Goal: Communication & Community: Ask a question

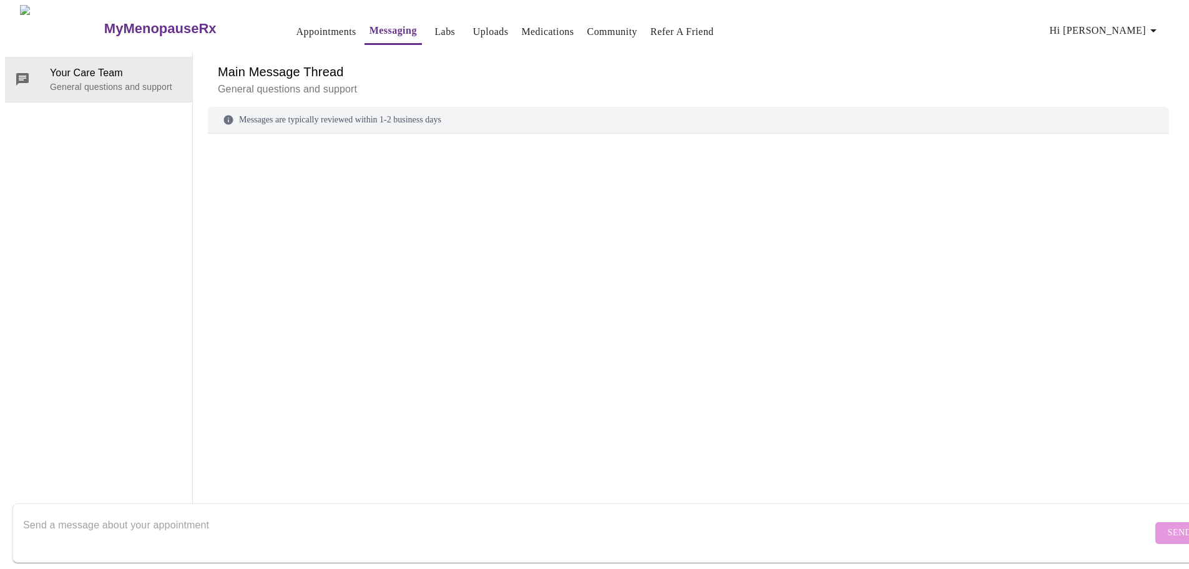
click at [526, 62] on h6 "Main Message Thread" at bounding box center [688, 72] width 941 height 20
click at [522, 23] on link "Medications" at bounding box center [547, 31] width 52 height 17
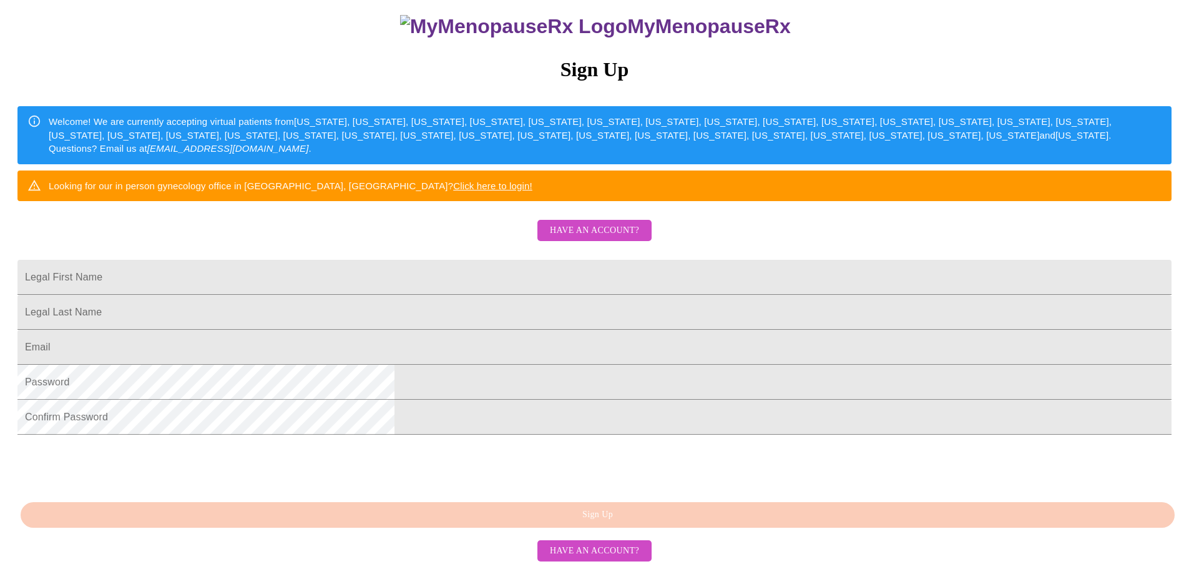
scroll to position [219, 0]
click at [627, 554] on span "Have an account?" at bounding box center [594, 551] width 89 height 16
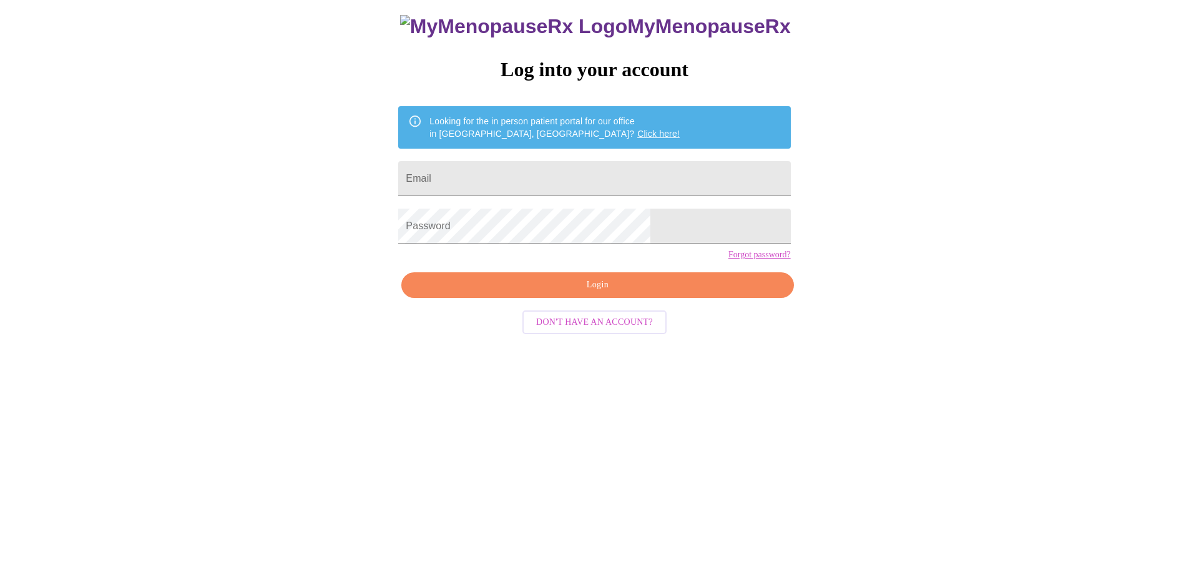
scroll to position [12, 0]
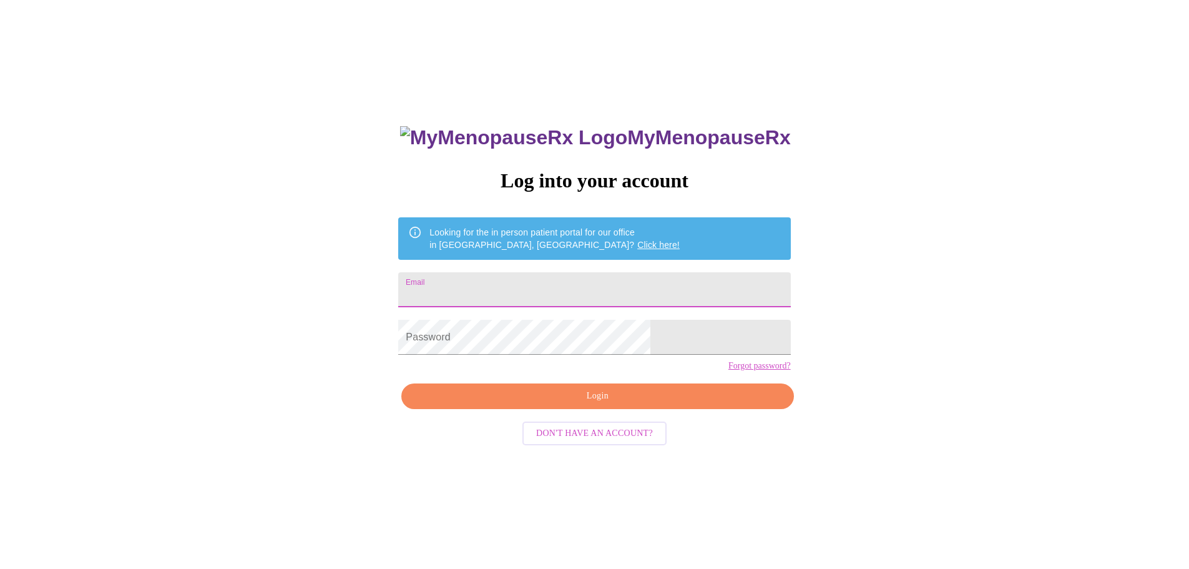
click at [521, 287] on input "Email" at bounding box center [594, 289] width 392 height 35
type input "[EMAIL_ADDRESS][DOMAIN_NAME]"
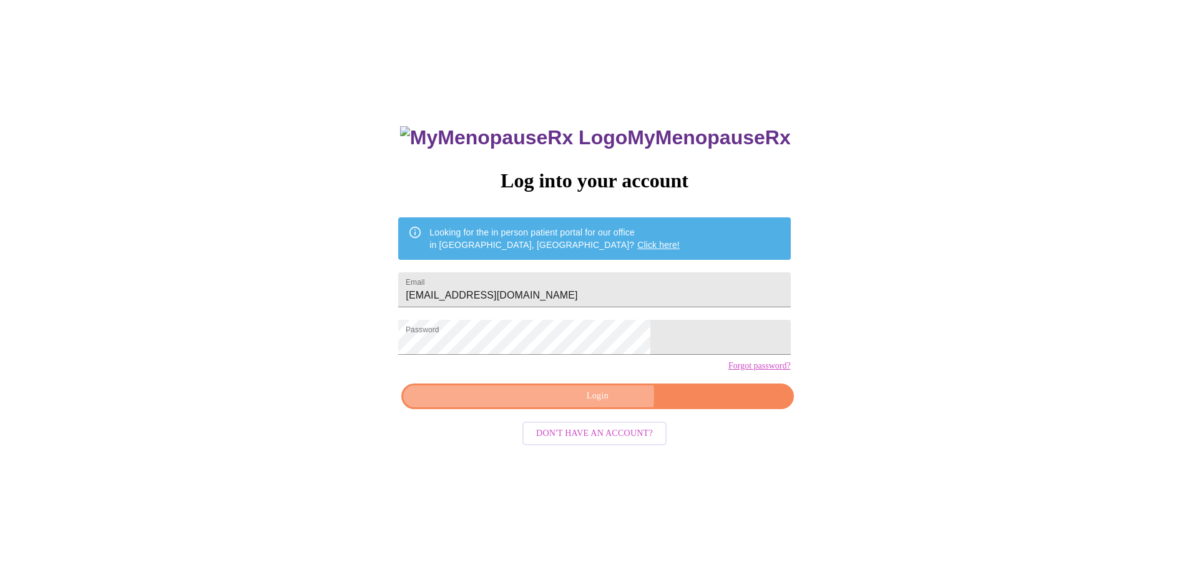
click at [599, 404] on span "Login" at bounding box center [597, 396] width 363 height 16
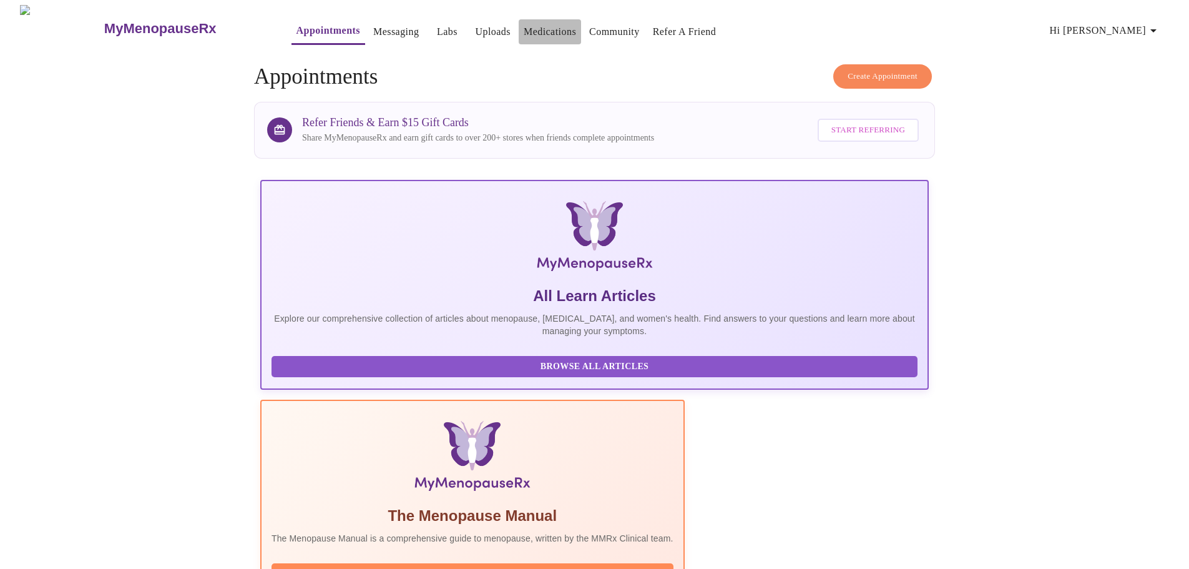
click at [524, 27] on link "Medications" at bounding box center [550, 31] width 52 height 17
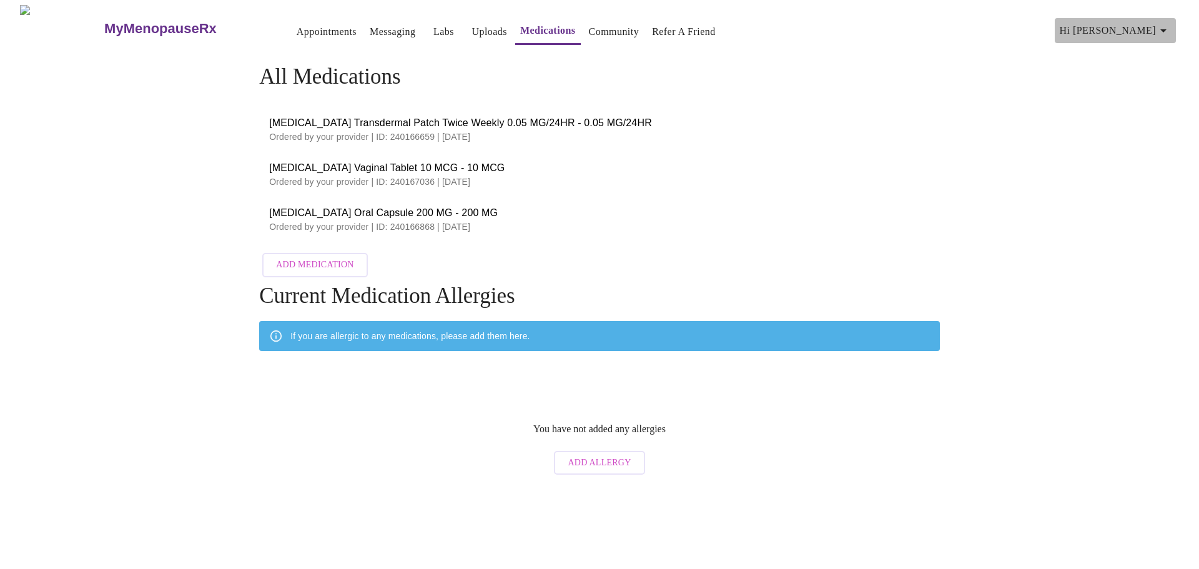
click at [1166, 29] on icon "button" at bounding box center [1163, 30] width 6 height 3
click at [1142, 27] on li "Settings" at bounding box center [1140, 26] width 57 height 22
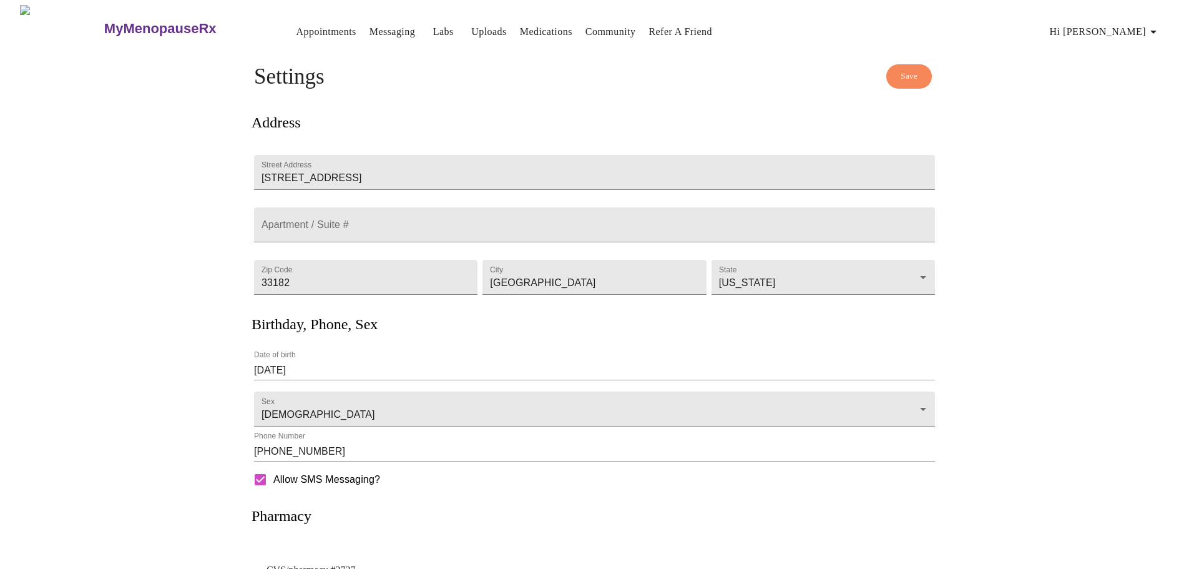
click at [527, 23] on link "Medications" at bounding box center [546, 31] width 52 height 17
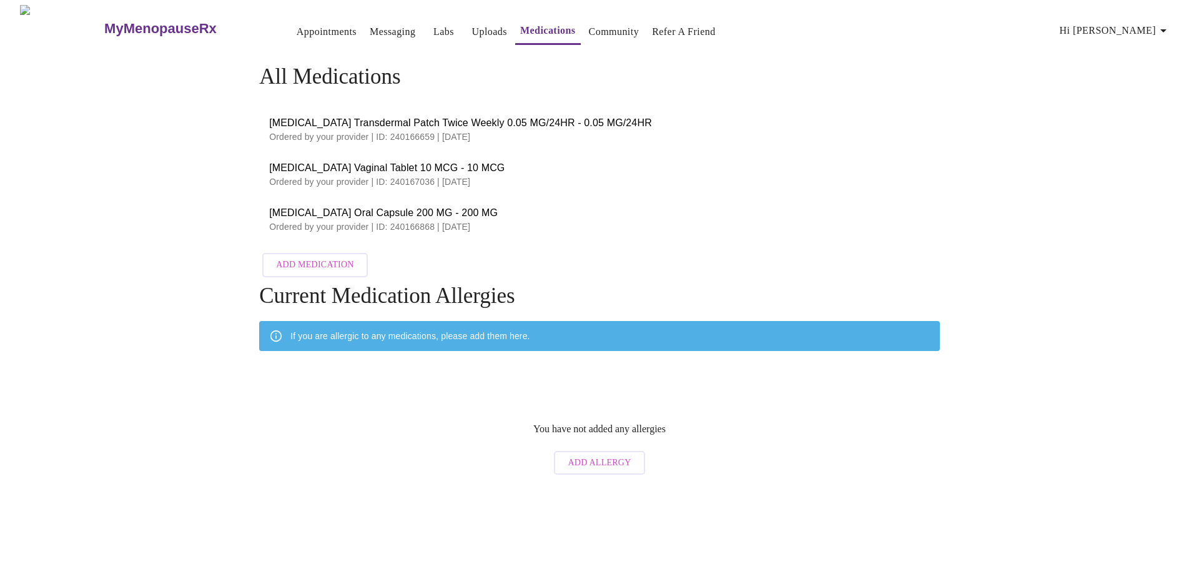
click at [370, 23] on link "Messaging" at bounding box center [393, 31] width 46 height 17
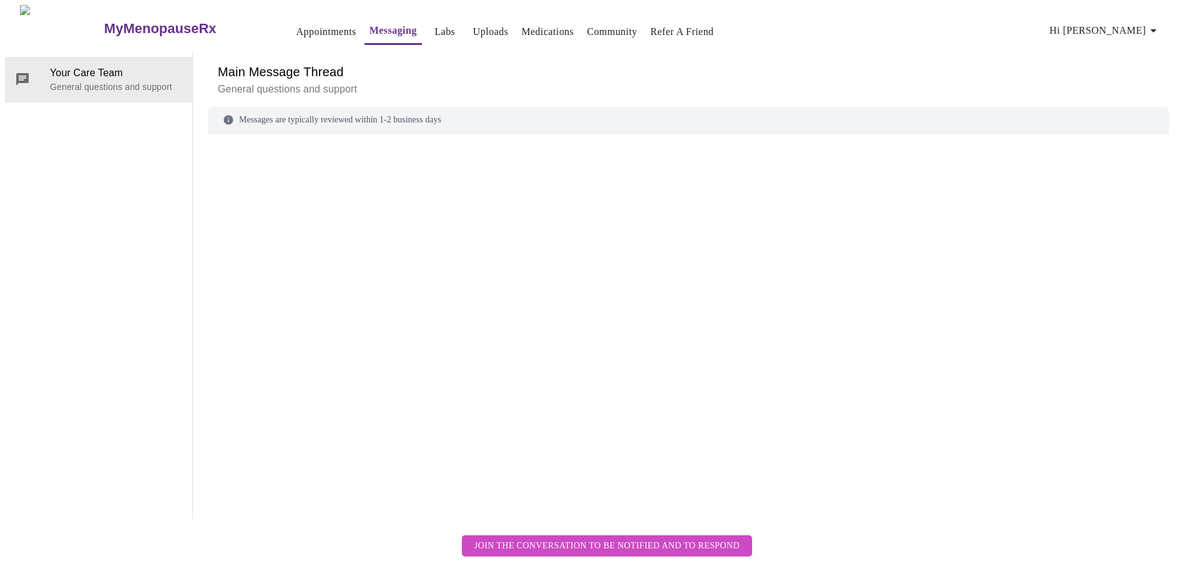
scroll to position [47, 0]
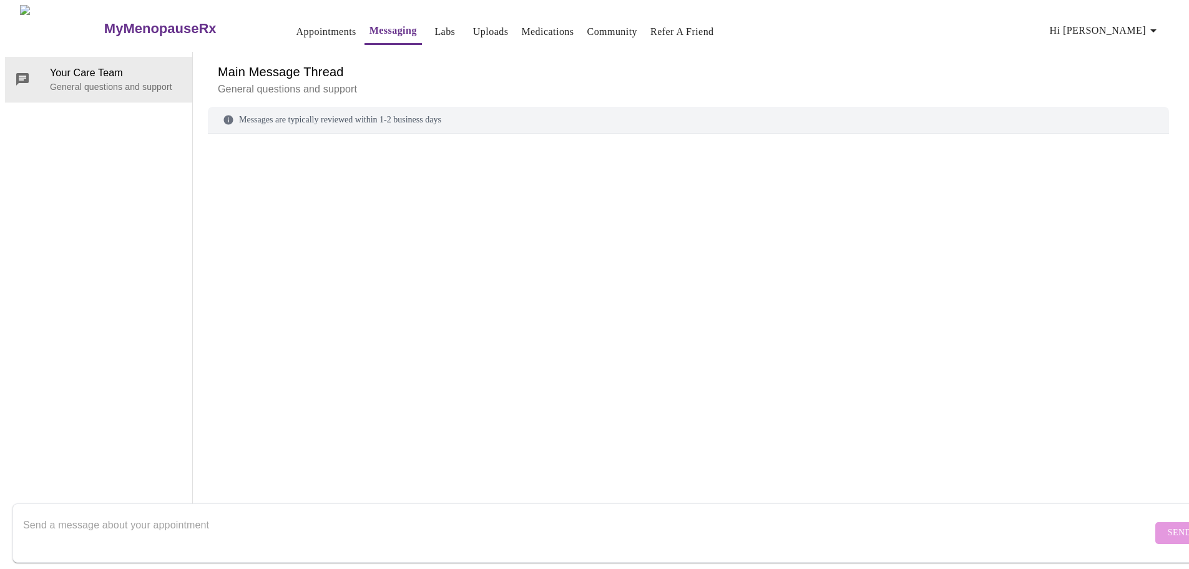
click at [119, 521] on textarea "Send a message about your appointment" at bounding box center [587, 532] width 1129 height 40
type textarea "H"
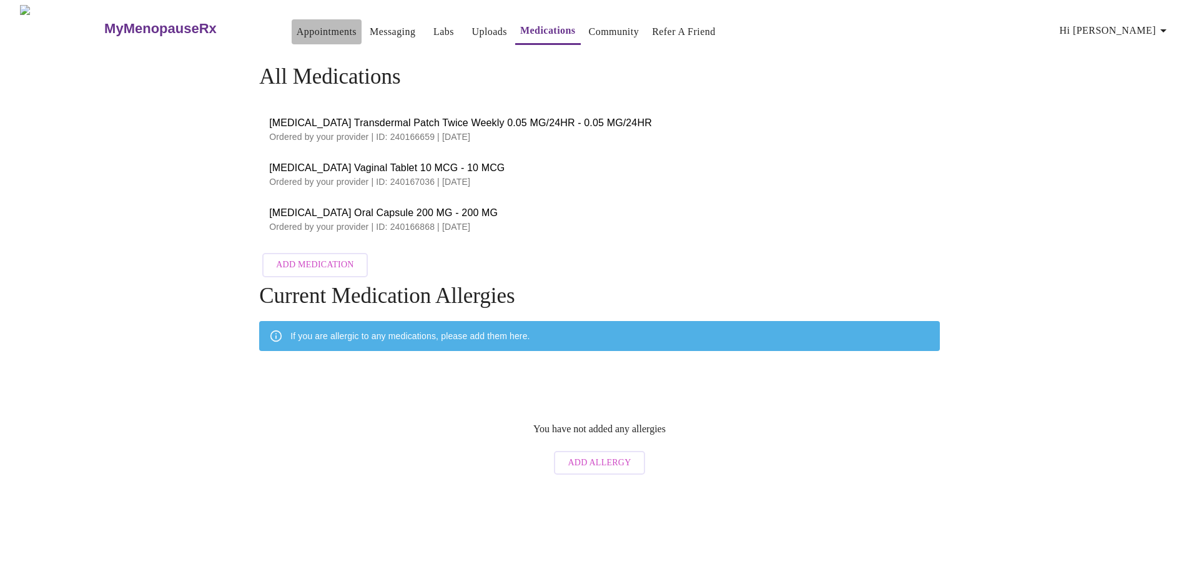
click at [297, 31] on link "Appointments" at bounding box center [327, 31] width 60 height 17
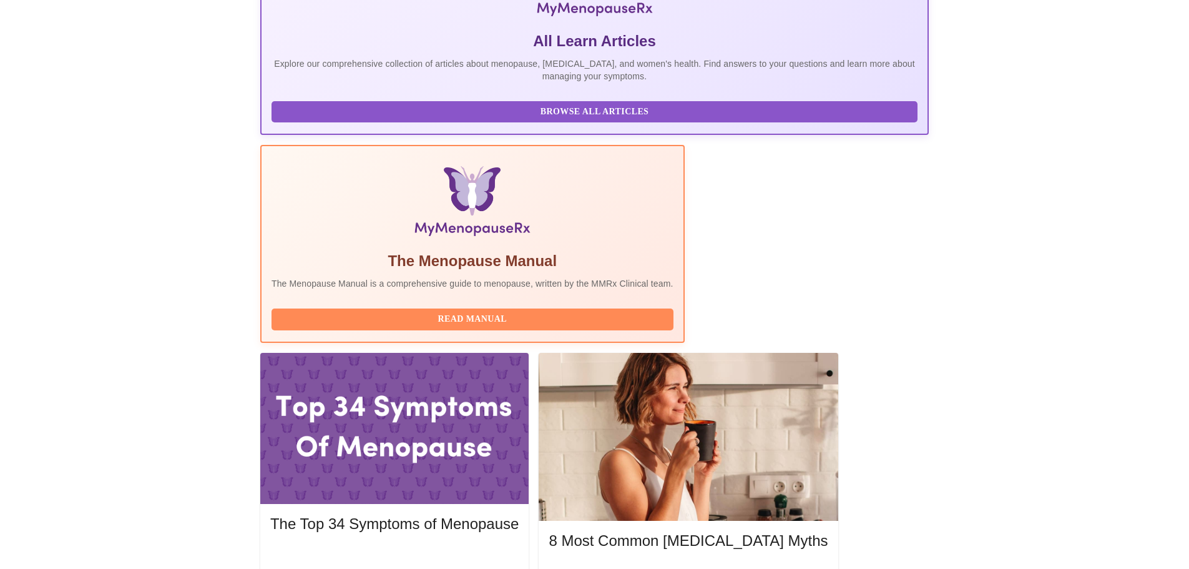
scroll to position [256, 0]
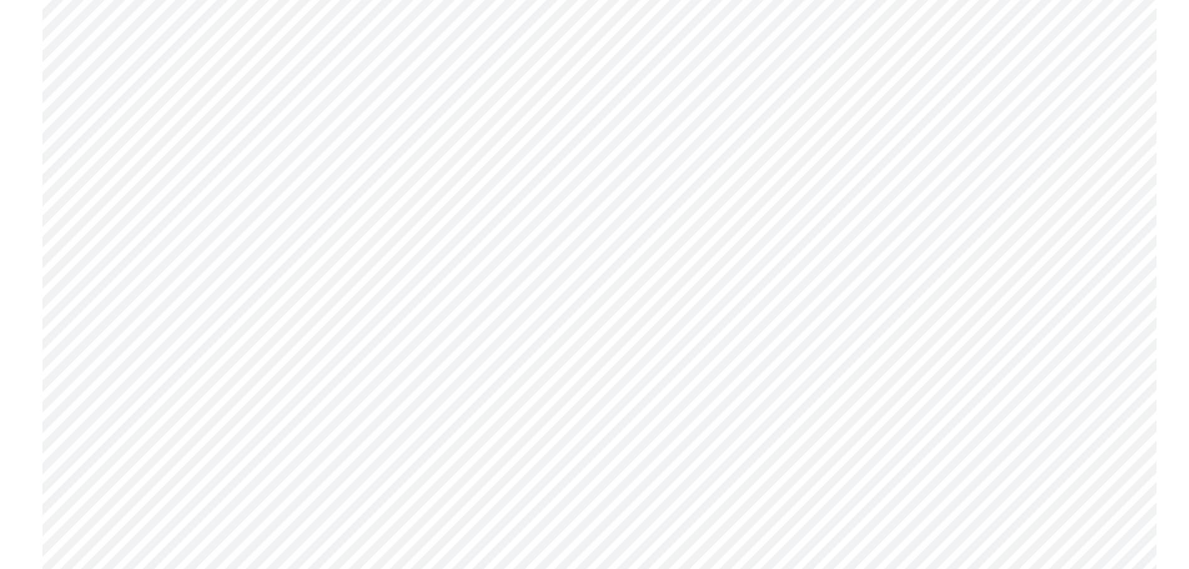
scroll to position [499, 0]
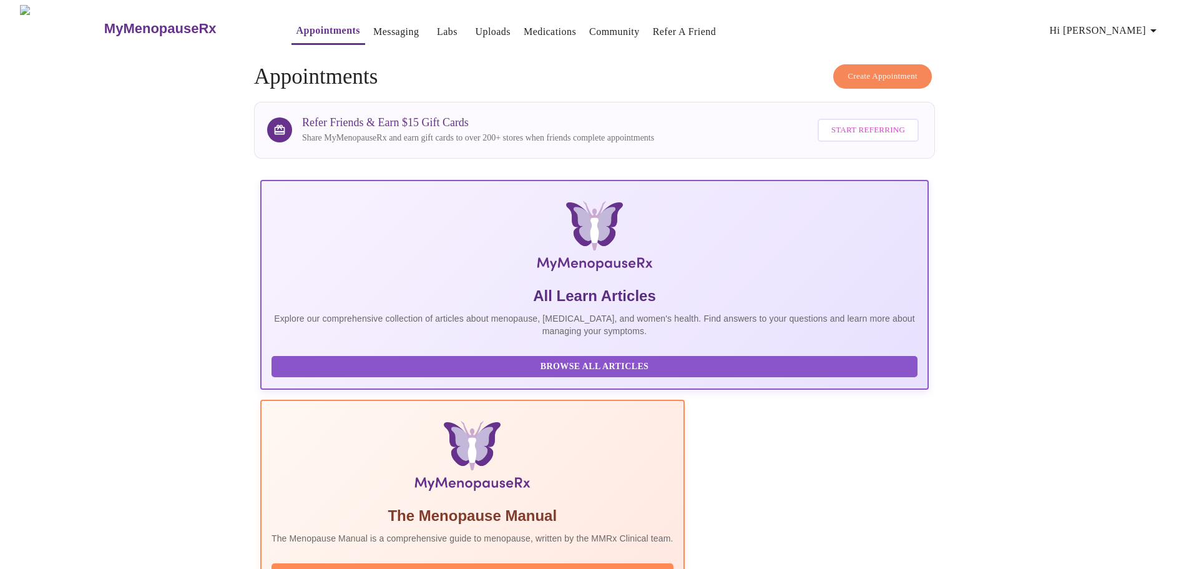
click at [1157, 29] on icon "button" at bounding box center [1153, 30] width 6 height 3
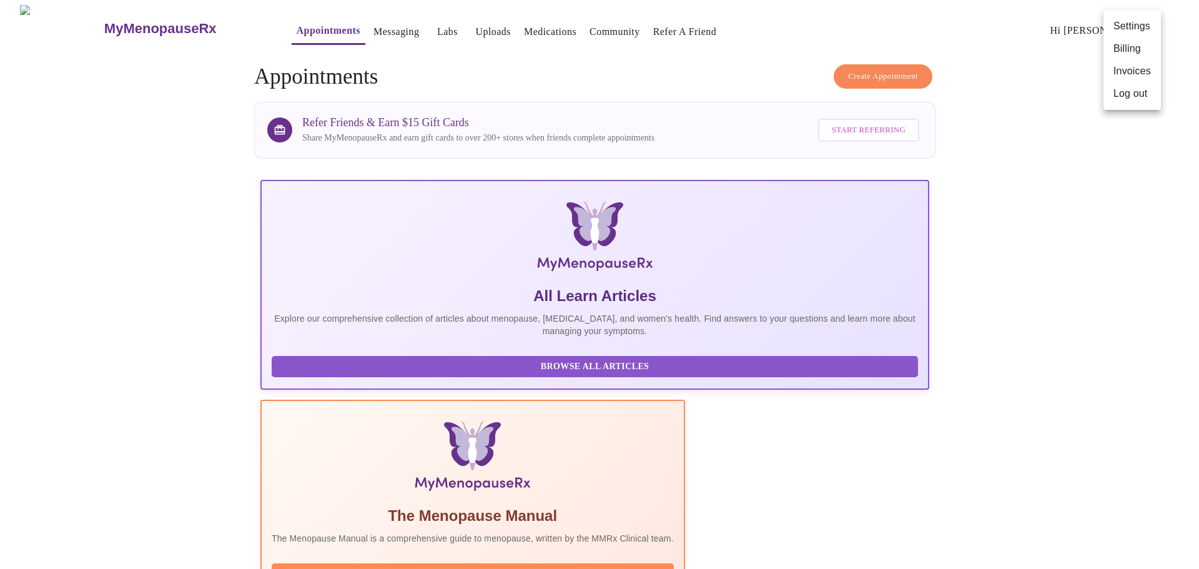
click at [205, 361] on div at bounding box center [599, 284] width 1199 height 569
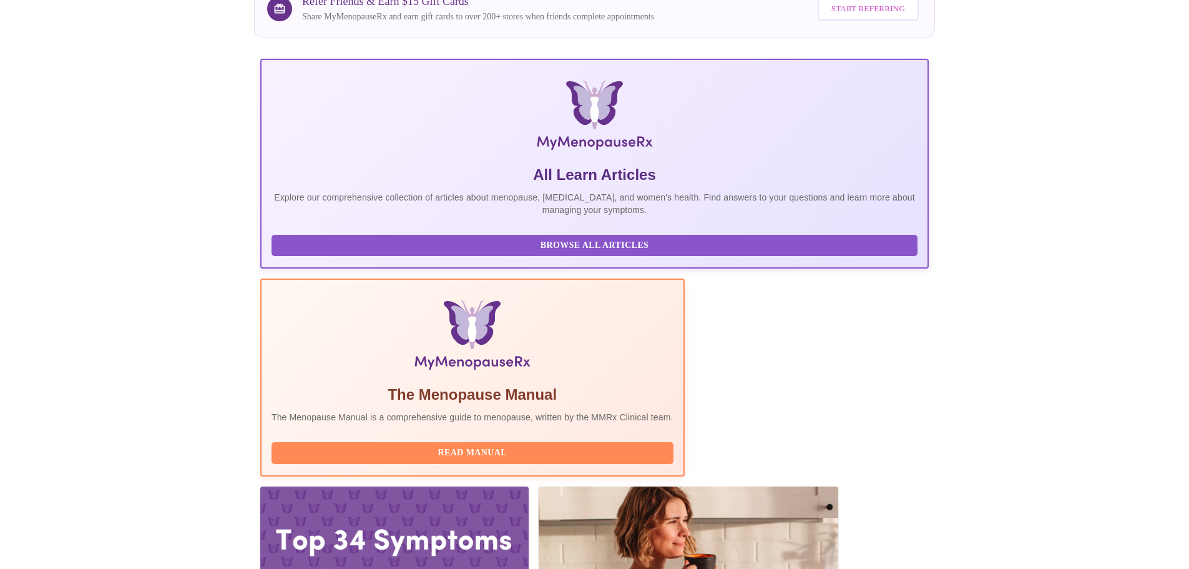
scroll to position [256, 0]
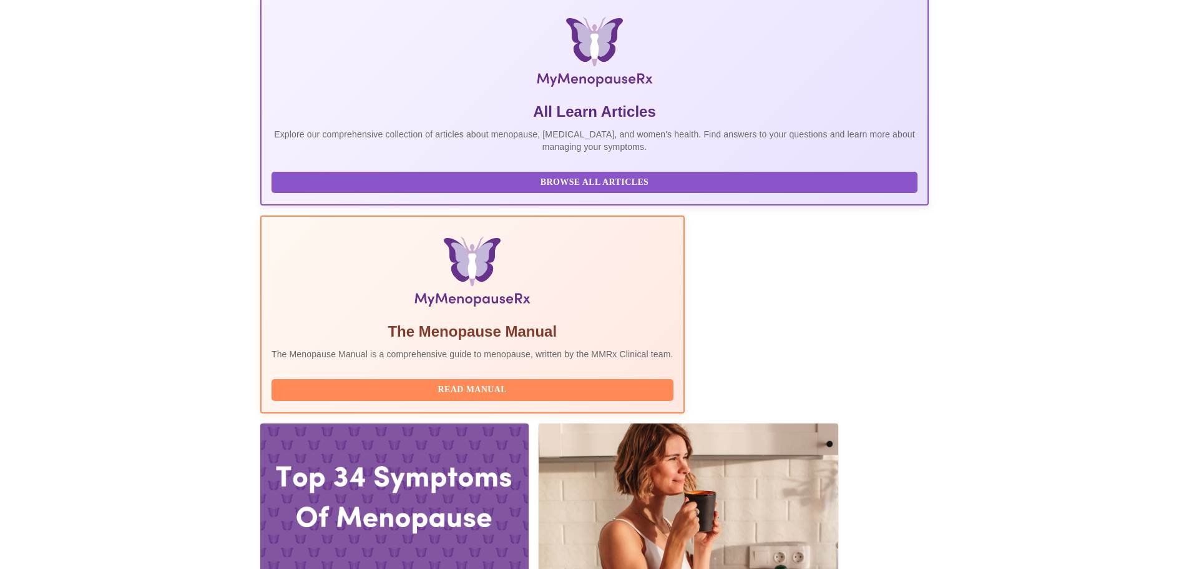
scroll to position [0, 0]
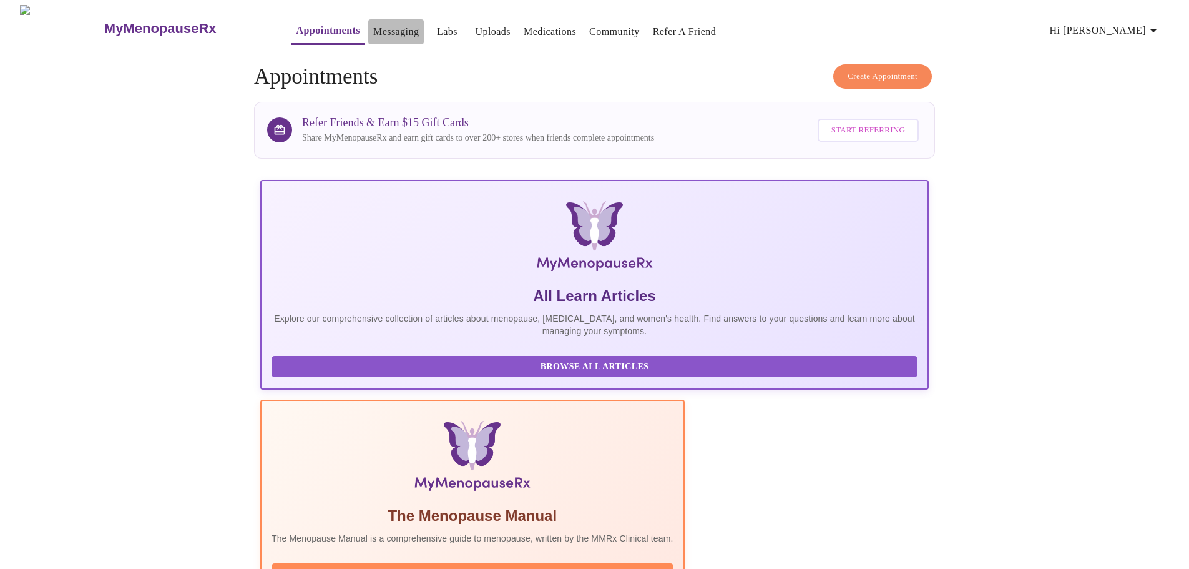
click at [373, 31] on link "Messaging" at bounding box center [396, 31] width 46 height 17
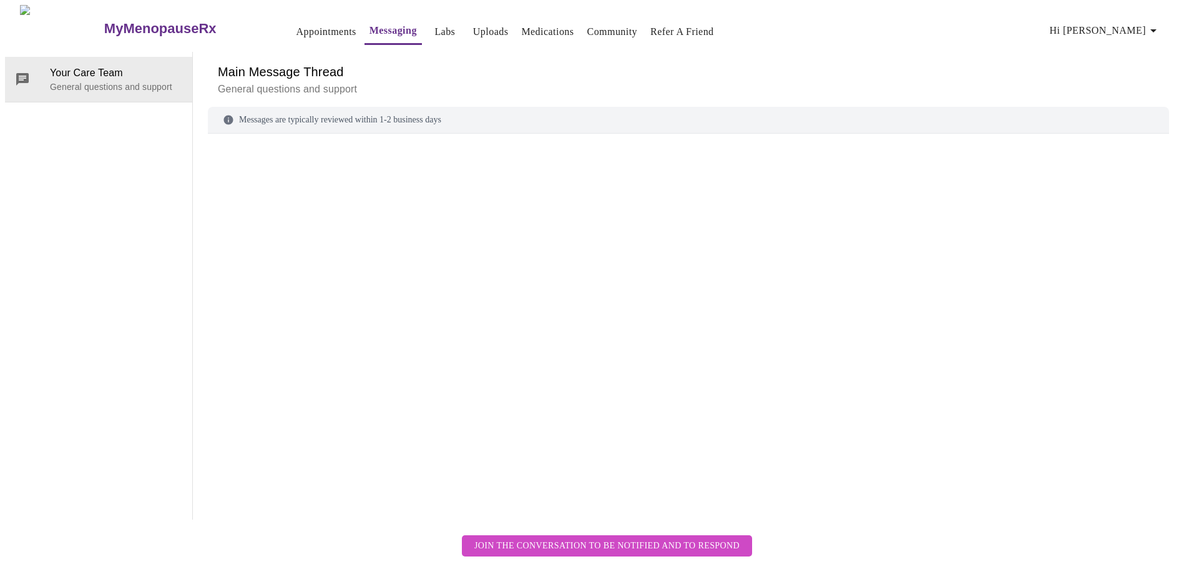
scroll to position [47, 0]
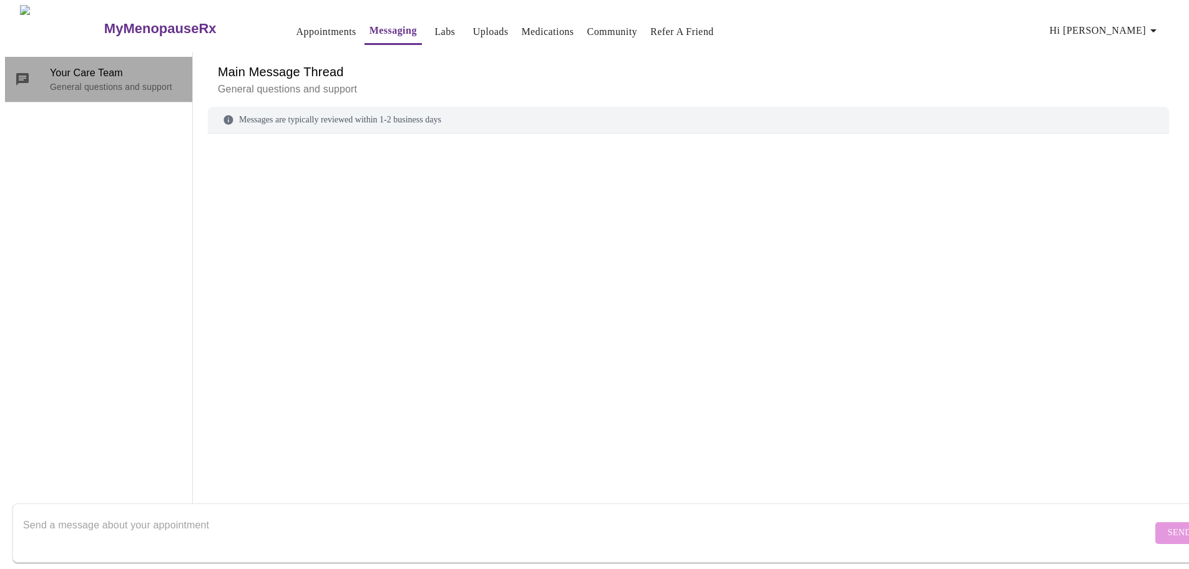
click at [109, 81] on p "General questions and support" at bounding box center [116, 87] width 132 height 12
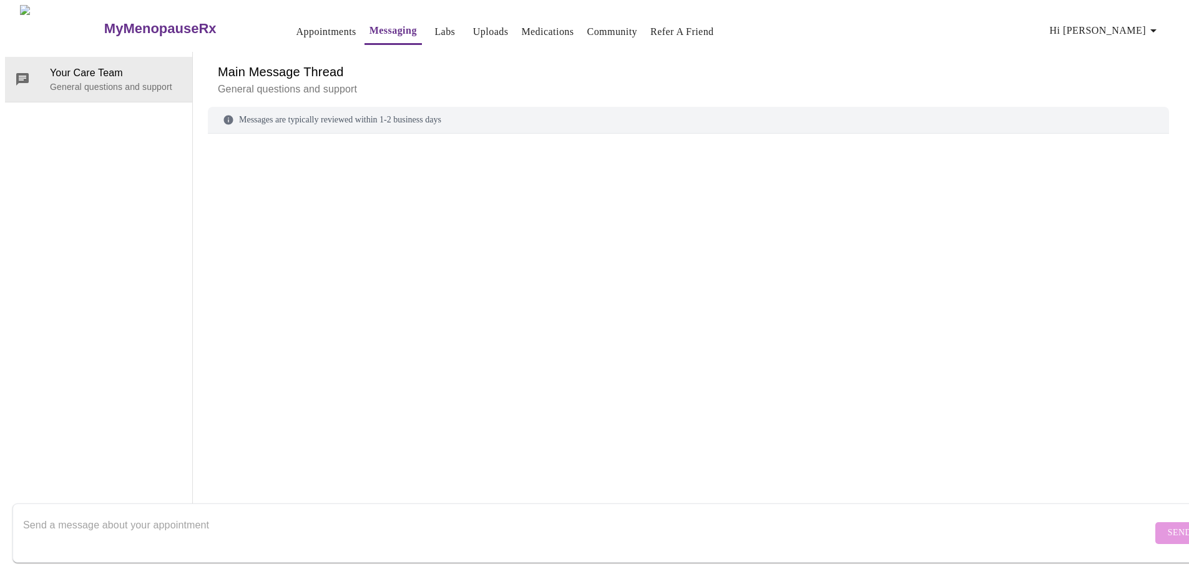
click at [249, 518] on textarea "Send a message about your appointment" at bounding box center [587, 532] width 1129 height 40
click at [657, 518] on textarea "Hi there, i do not see on my profile the name of the dr that saw me [DATE], als…" at bounding box center [587, 532] width 1129 height 40
click at [699, 512] on textarea "Hi there, i do not see on my profile the name of the dr that saw me [DATE], als…" at bounding box center [587, 532] width 1129 height 40
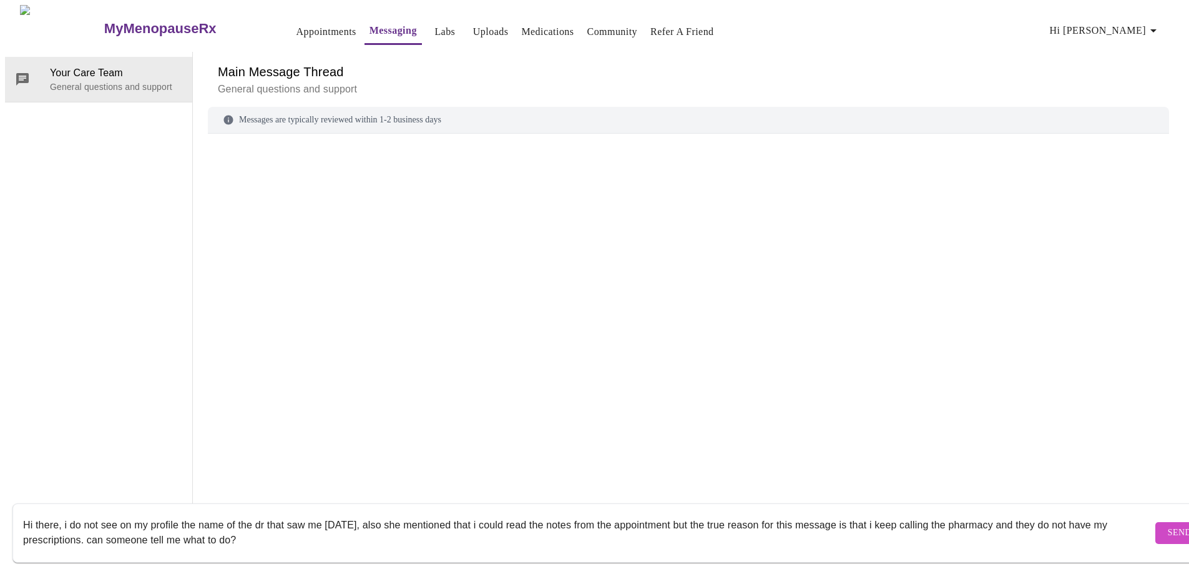
scroll to position [8, 0]
type textarea "Hi there, i do not see on my profile the name of the dr that saw me [DATE], als…"
click at [1168, 525] on span "Send" at bounding box center [1180, 533] width 24 height 16
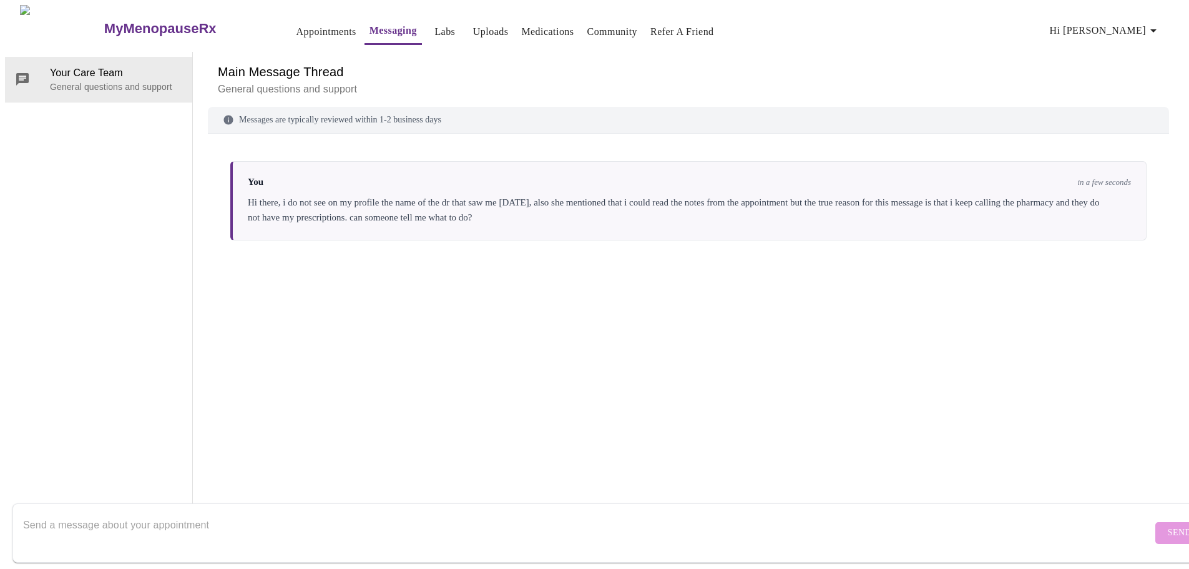
scroll to position [0, 0]
click at [434, 26] on link "Labs" at bounding box center [444, 31] width 21 height 17
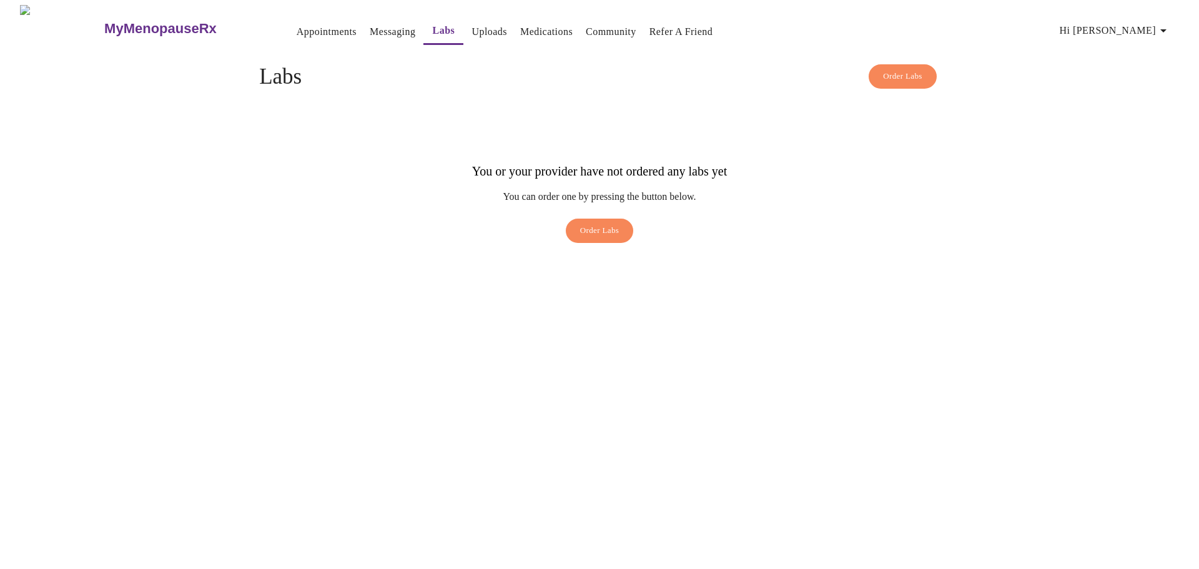
click at [471, 27] on link "Uploads" at bounding box center [489, 31] width 36 height 17
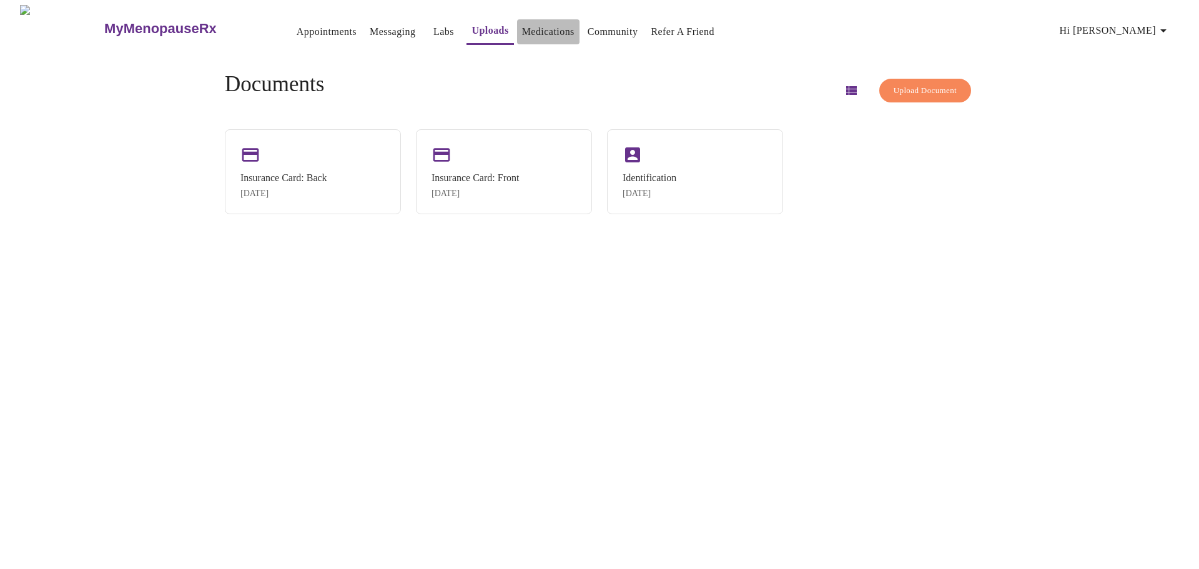
click at [524, 23] on link "Medications" at bounding box center [548, 31] width 52 height 17
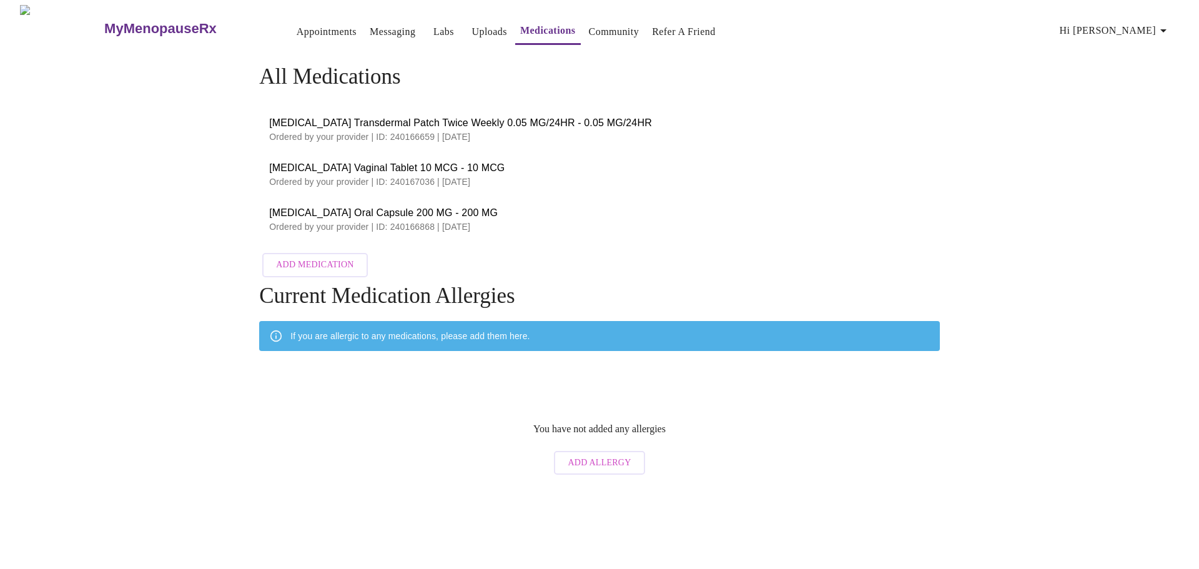
click at [429, 124] on span "[MEDICAL_DATA] Transdermal Patch Twice Weekly 0.05 MG/24HR - 0.05 MG/24HR" at bounding box center [599, 122] width 660 height 15
drag, startPoint x: 501, startPoint y: 117, endPoint x: 742, endPoint y: 207, distance: 257.8
click at [742, 207] on span "[MEDICAL_DATA] Oral Capsule 200 MG - 200 MG" at bounding box center [599, 212] width 660 height 15
click at [408, 130] on p "Ordered by your provider | ID: 240166659 | [DATE]" at bounding box center [599, 136] width 660 height 12
click at [306, 135] on p "Ordered by your provider | ID: 240166659 | [DATE]" at bounding box center [599, 136] width 660 height 12
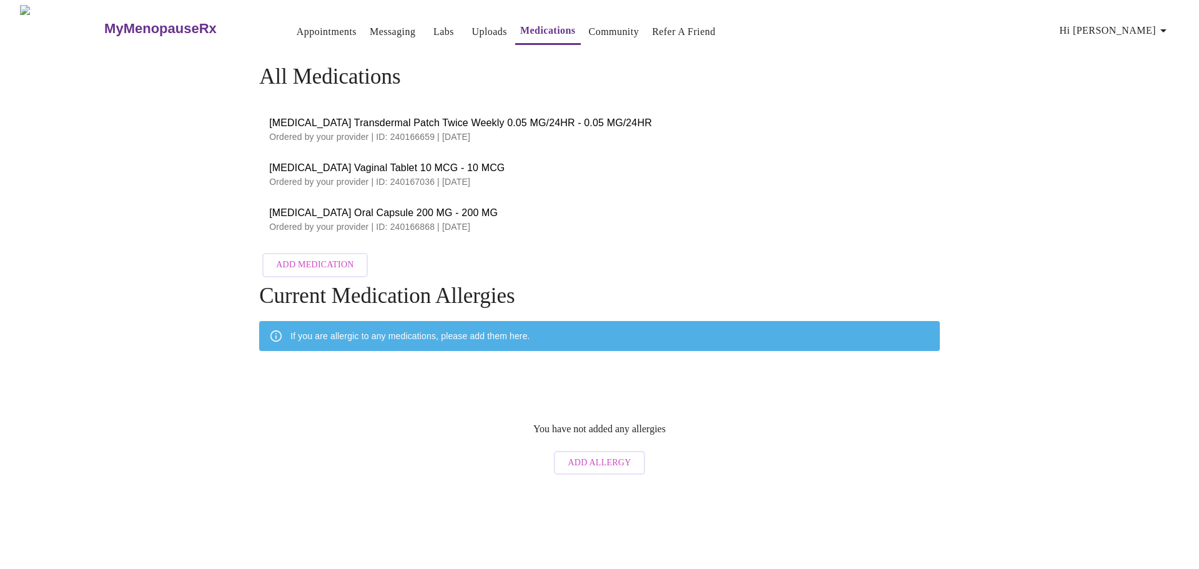
click at [323, 122] on span "[MEDICAL_DATA] Transdermal Patch Twice Weekly 0.05 MG/24HR - 0.05 MG/24HR" at bounding box center [599, 122] width 660 height 15
click at [359, 168] on span "[MEDICAL_DATA] Vaginal Tablet 10 MCG - 10 MCG" at bounding box center [599, 167] width 660 height 15
click at [363, 206] on span "[MEDICAL_DATA] Oral Capsule 200 MG - 200 MG" at bounding box center [599, 212] width 660 height 15
click at [483, 295] on h4 "Current Medication Allergies" at bounding box center [599, 295] width 680 height 25
click at [607, 31] on link "Community" at bounding box center [614, 31] width 51 height 17
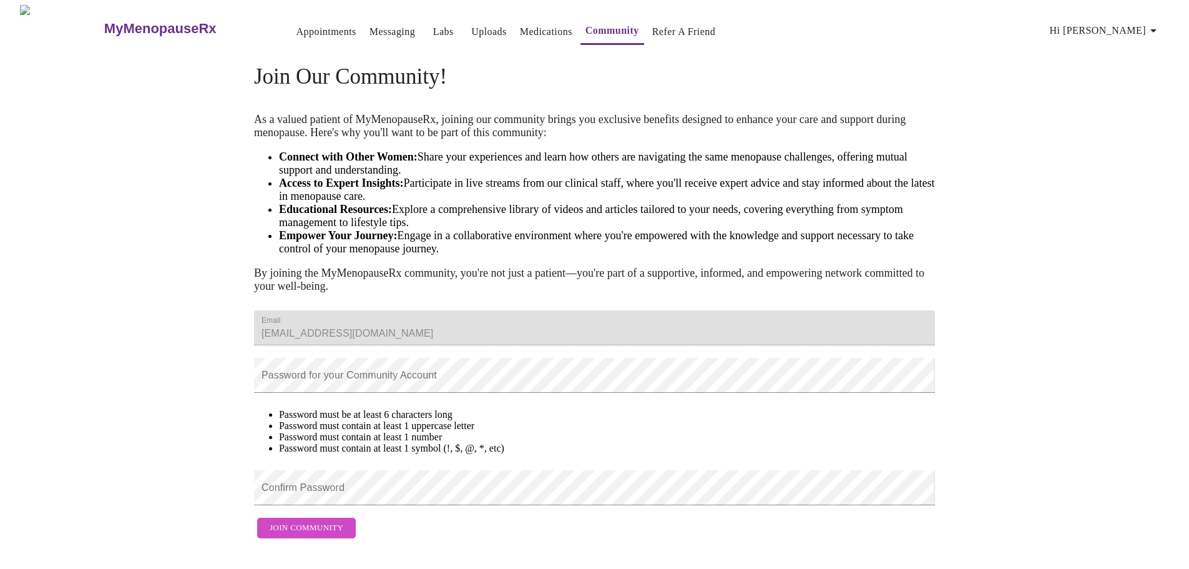
click at [1161, 24] on icon "button" at bounding box center [1153, 30] width 15 height 15
click at [1149, 72] on li "Invoices" at bounding box center [1131, 71] width 57 height 22
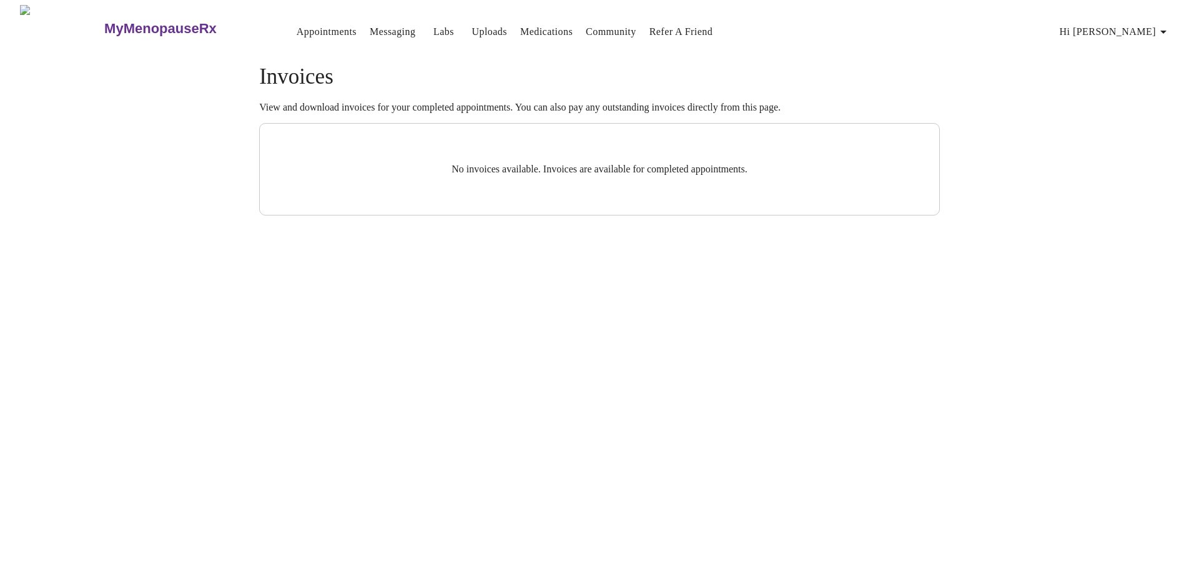
click at [1169, 28] on icon "button" at bounding box center [1162, 31] width 15 height 15
click at [518, 26] on div at bounding box center [599, 284] width 1199 height 569
click at [520, 29] on link "Medications" at bounding box center [546, 31] width 52 height 17
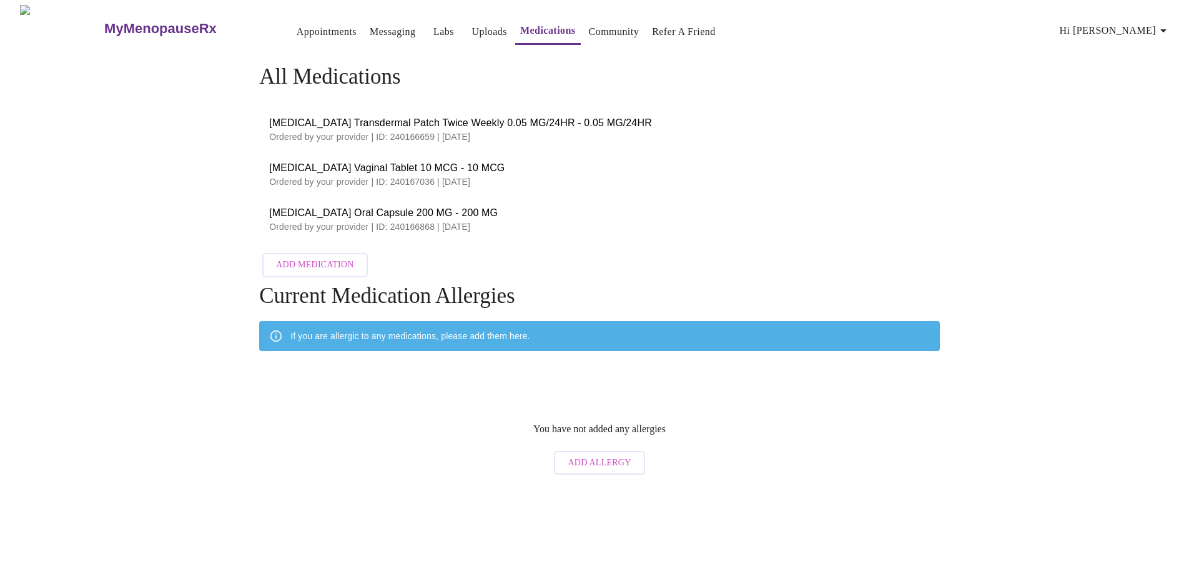
click at [396, 212] on span "[MEDICAL_DATA] Oral Capsule 200 MG - 200 MG" at bounding box center [599, 212] width 660 height 15
click at [353, 214] on span "[MEDICAL_DATA] Oral Capsule 200 MG - 200 MG" at bounding box center [599, 212] width 660 height 15
click at [310, 220] on p "Ordered by your provider | ID: 240166868 | [DATE]" at bounding box center [599, 226] width 660 height 12
drag, startPoint x: 330, startPoint y: 213, endPoint x: 341, endPoint y: 178, distance: 36.5
click at [331, 212] on span "[MEDICAL_DATA] Oral Capsule 200 MG - 200 MG" at bounding box center [599, 212] width 660 height 15
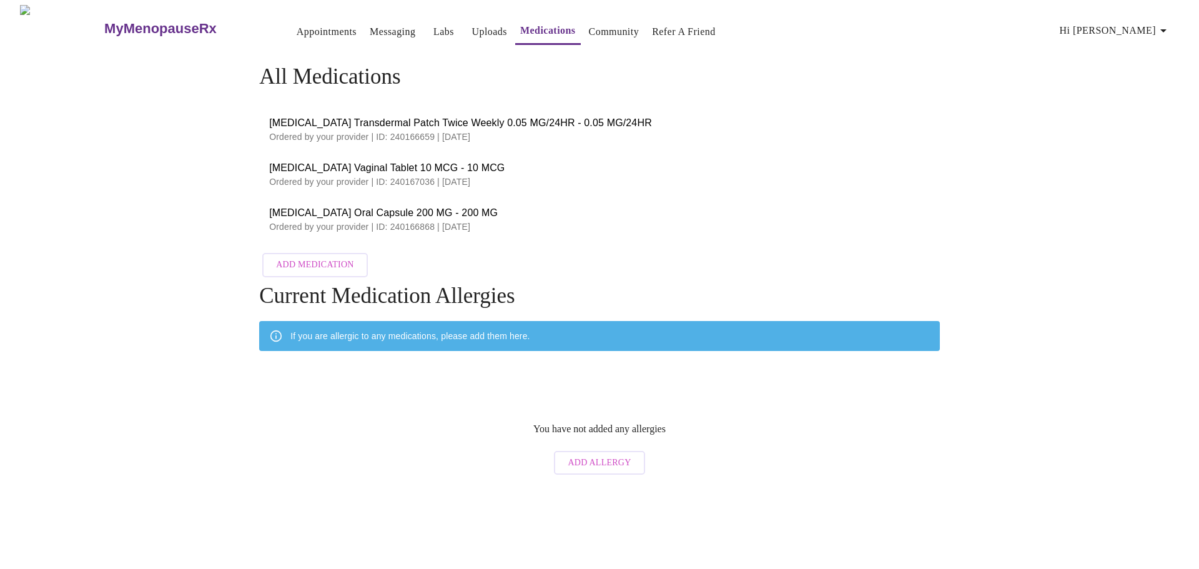
click at [341, 177] on p "Ordered by your provider | ID: 240167036 | [DATE]" at bounding box center [599, 181] width 660 height 12
drag, startPoint x: 339, startPoint y: 135, endPoint x: 346, endPoint y: 120, distance: 16.8
click at [339, 134] on p "Ordered by your provider | ID: 240166659 | [DATE]" at bounding box center [599, 136] width 660 height 12
click at [347, 120] on span "[MEDICAL_DATA] Transdermal Patch Twice Weekly 0.05 MG/24HR - 0.05 MG/24HR" at bounding box center [599, 122] width 660 height 15
click at [472, 119] on span "[MEDICAL_DATA] Transdermal Patch Twice Weekly 0.05 MG/24HR - 0.05 MG/24HR" at bounding box center [599, 122] width 660 height 15
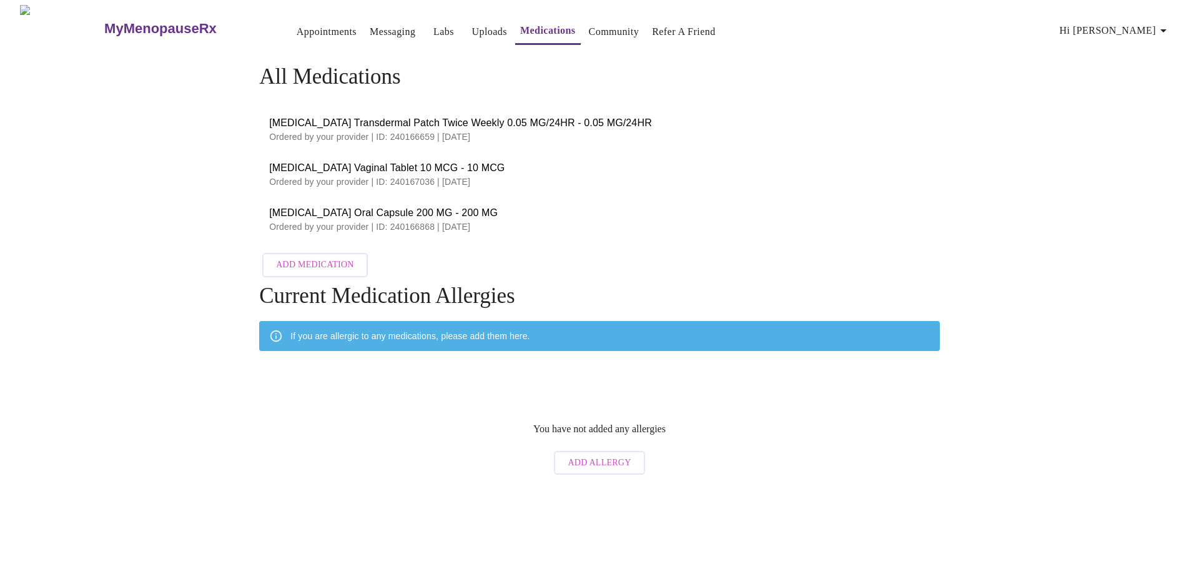
click at [514, 119] on span "[MEDICAL_DATA] Transdermal Patch Twice Weekly 0.05 MG/24HR - 0.05 MG/24HR" at bounding box center [599, 122] width 660 height 15
click at [599, 119] on span "[MEDICAL_DATA] Transdermal Patch Twice Weekly 0.05 MG/24HR - 0.05 MG/24HR" at bounding box center [599, 122] width 660 height 15
click at [408, 213] on span "[MEDICAL_DATA] Oral Capsule 200 MG - 200 MG" at bounding box center [599, 212] width 660 height 15
drag, startPoint x: 411, startPoint y: 212, endPoint x: 411, endPoint y: 154, distance: 57.4
click at [411, 208] on span "[MEDICAL_DATA] Oral Capsule 200 MG - 200 MG" at bounding box center [599, 212] width 660 height 15
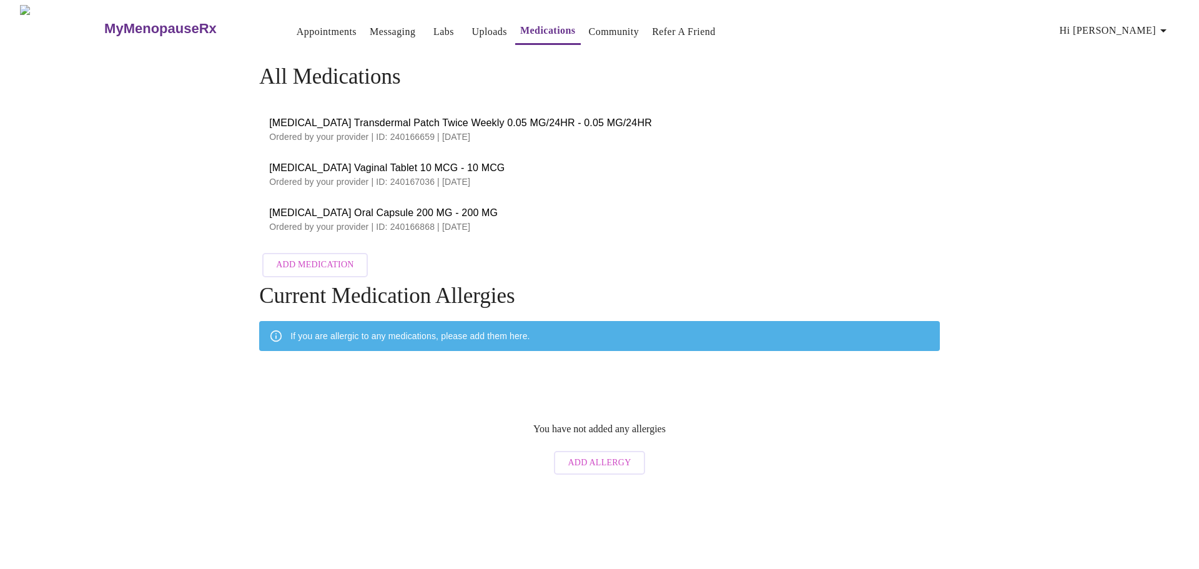
click at [411, 154] on li "[MEDICAL_DATA] Vaginal Tablet 10 MCG - 10 MCG Ordered by your provider | ID: 24…" at bounding box center [599, 174] width 680 height 45
click at [487, 120] on span "[MEDICAL_DATA] Transdermal Patch Twice Weekly 0.05 MG/24HR - 0.05 MG/24HR" at bounding box center [599, 122] width 660 height 15
click at [597, 119] on span "[MEDICAL_DATA] Transdermal Patch Twice Weekly 0.05 MG/24HR - 0.05 MG/24HR" at bounding box center [599, 122] width 660 height 15
click at [370, 24] on link "Messaging" at bounding box center [393, 31] width 46 height 17
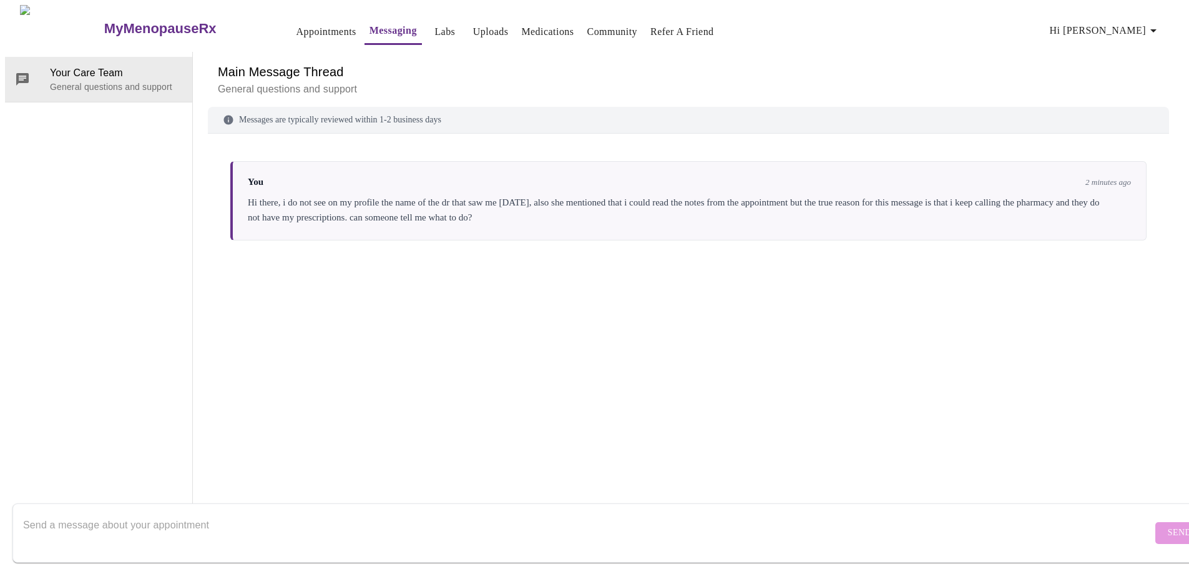
click at [596, 25] on link "Community" at bounding box center [612, 31] width 51 height 17
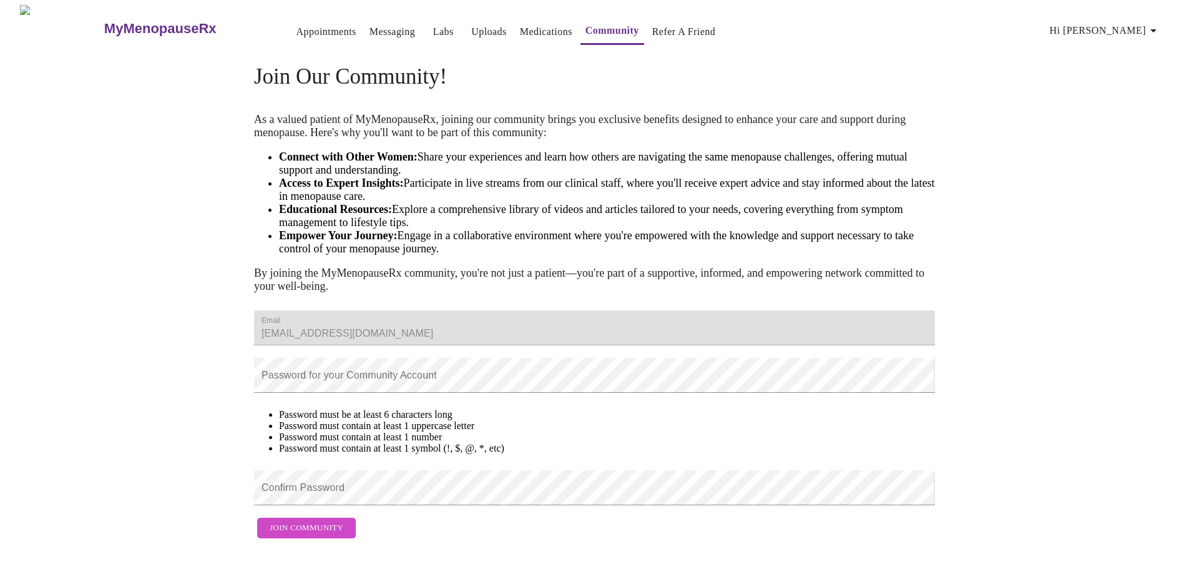
click at [526, 23] on link "Medications" at bounding box center [546, 31] width 52 height 17
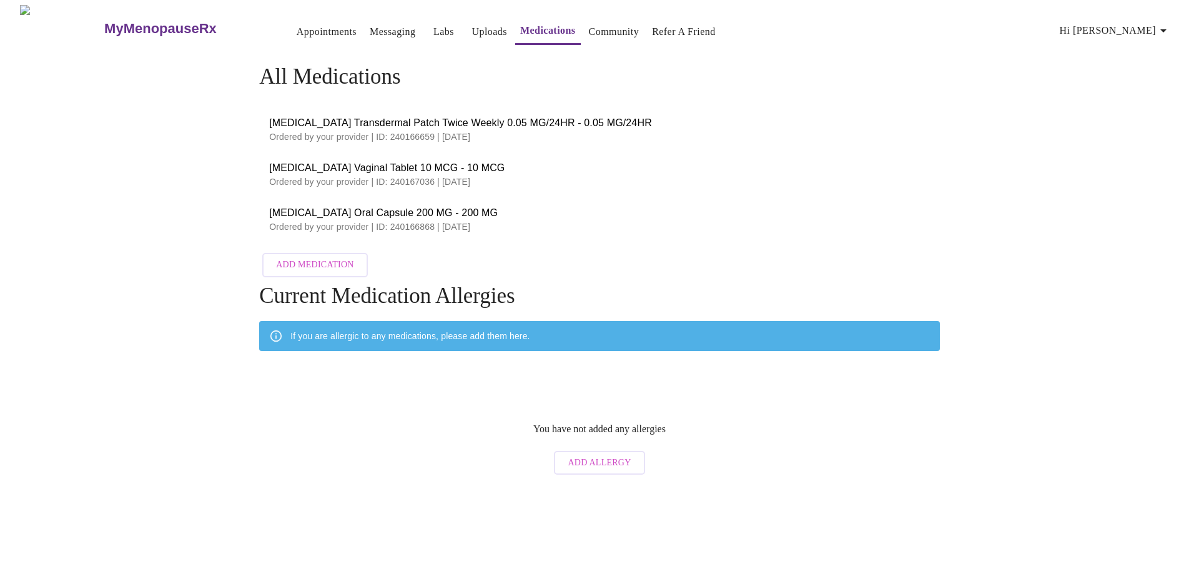
click at [519, 350] on div "Current Medication [MEDICAL_DATA] If you are allergic to any medications, pleas…" at bounding box center [599, 382] width 680 height 198
click at [536, 340] on div "If you are allergic to any medications, please add them here." at bounding box center [599, 336] width 680 height 30
click at [471, 24] on link "Uploads" at bounding box center [489, 31] width 36 height 17
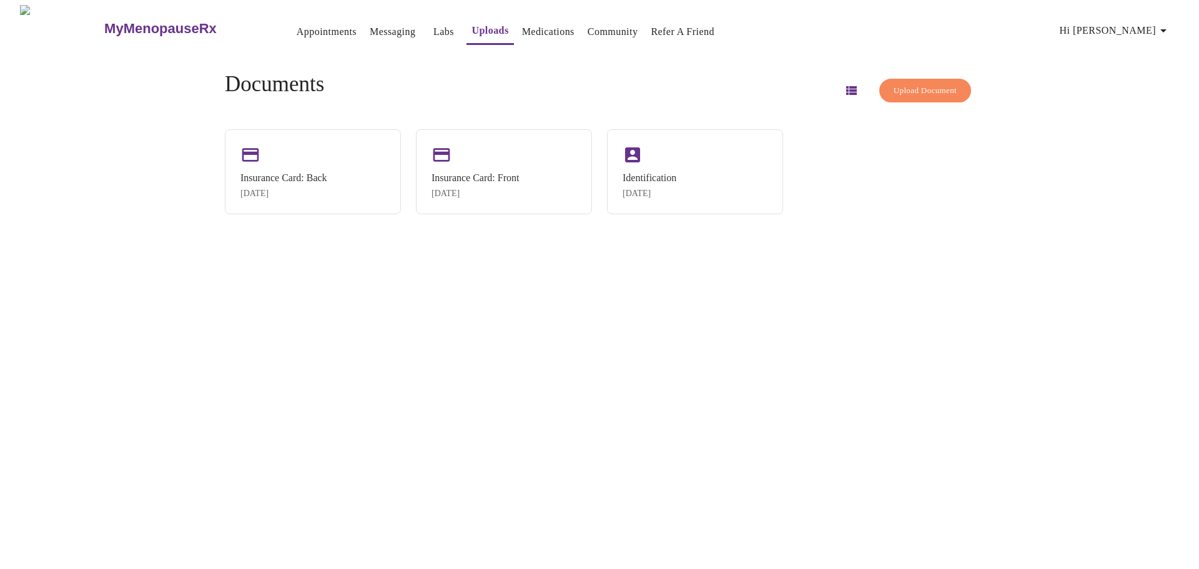
click at [846, 86] on icon "button" at bounding box center [851, 90] width 11 height 9
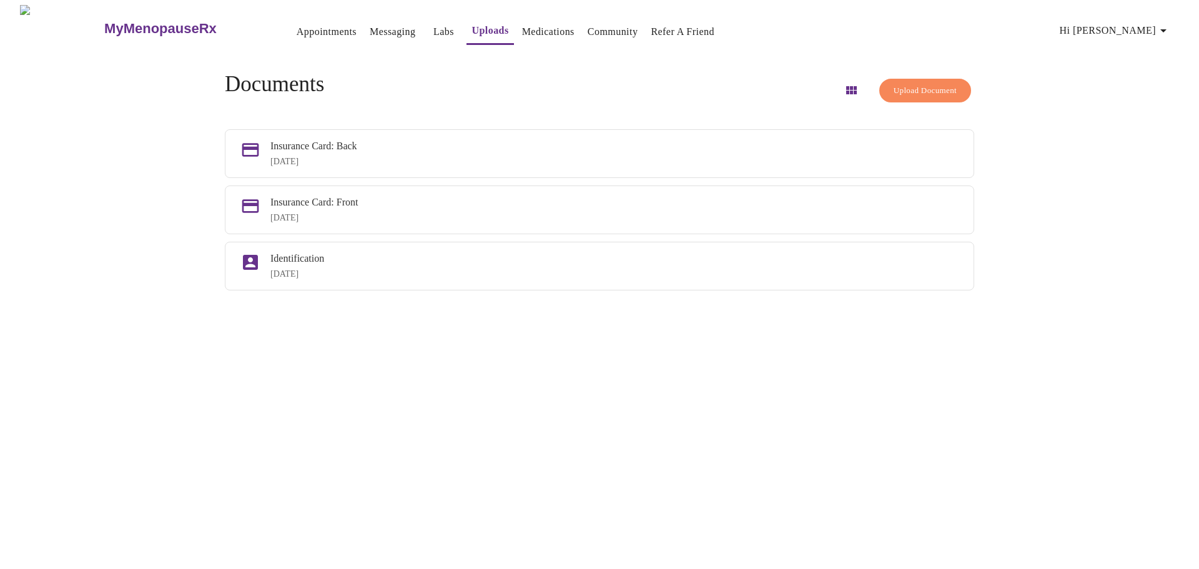
click at [433, 27] on link "Labs" at bounding box center [443, 31] width 21 height 17
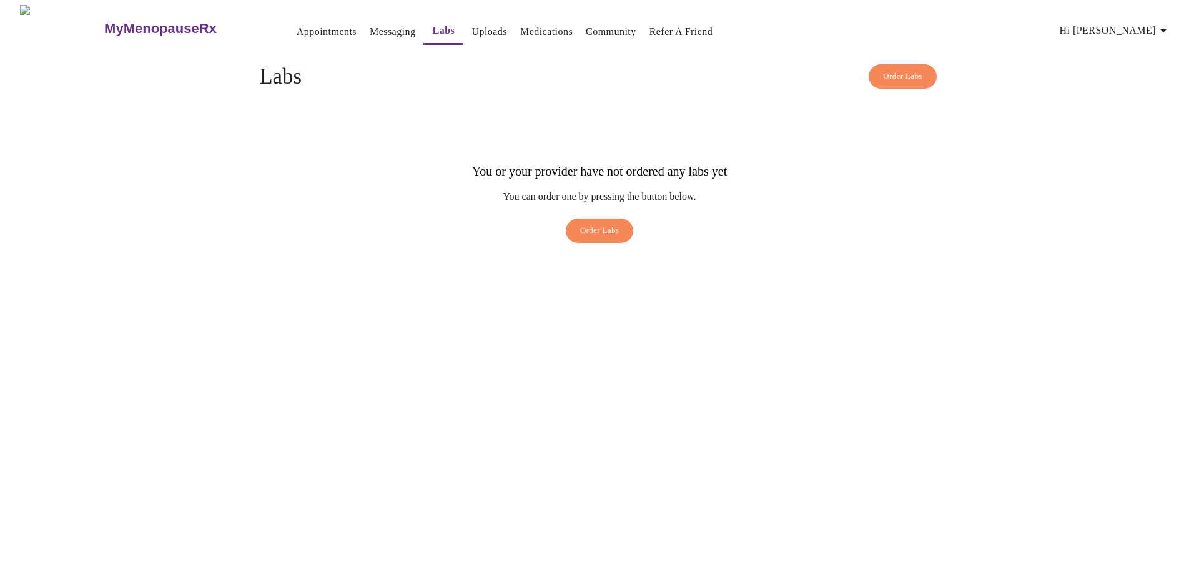
click at [307, 23] on link "Appointments" at bounding box center [327, 31] width 60 height 17
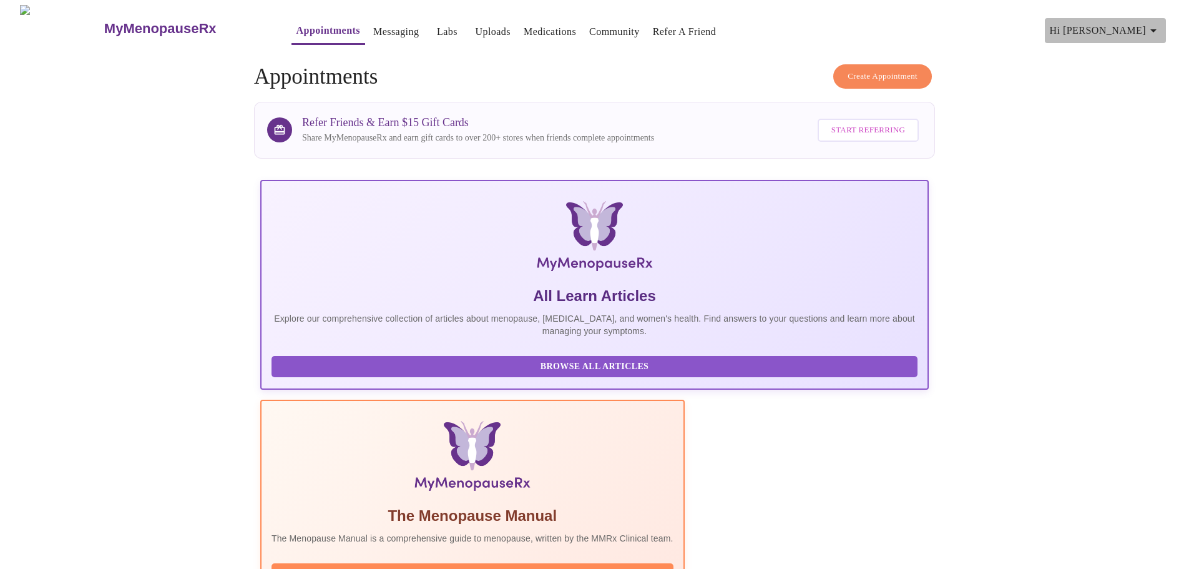
click at [1157, 23] on icon "button" at bounding box center [1153, 30] width 15 height 15
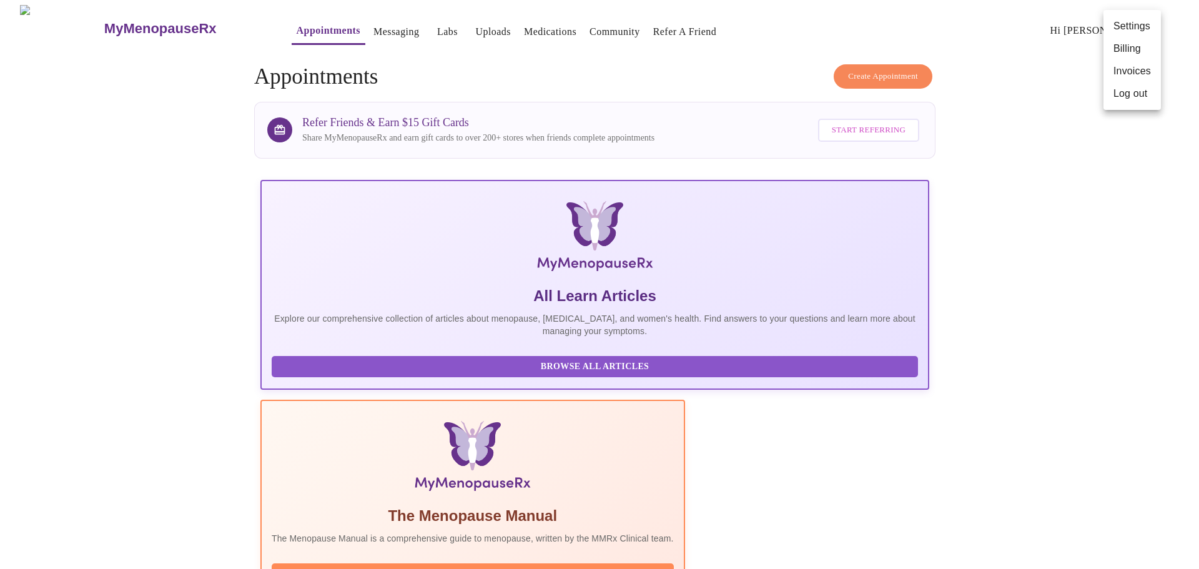
click at [1073, 186] on div at bounding box center [599, 284] width 1199 height 569
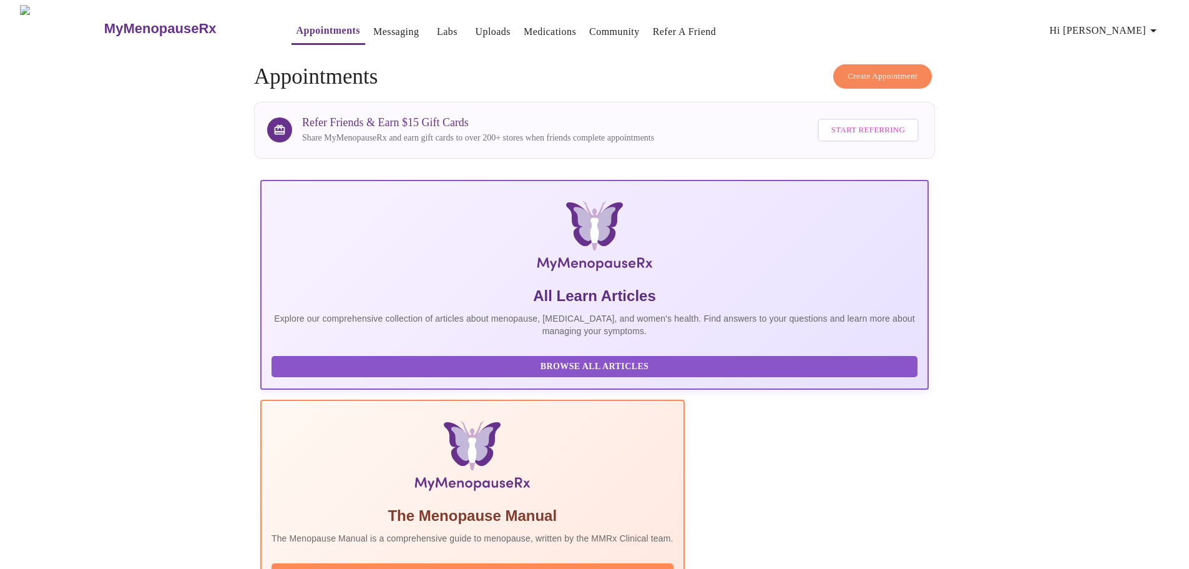
click at [1157, 23] on icon "button" at bounding box center [1153, 30] width 15 height 15
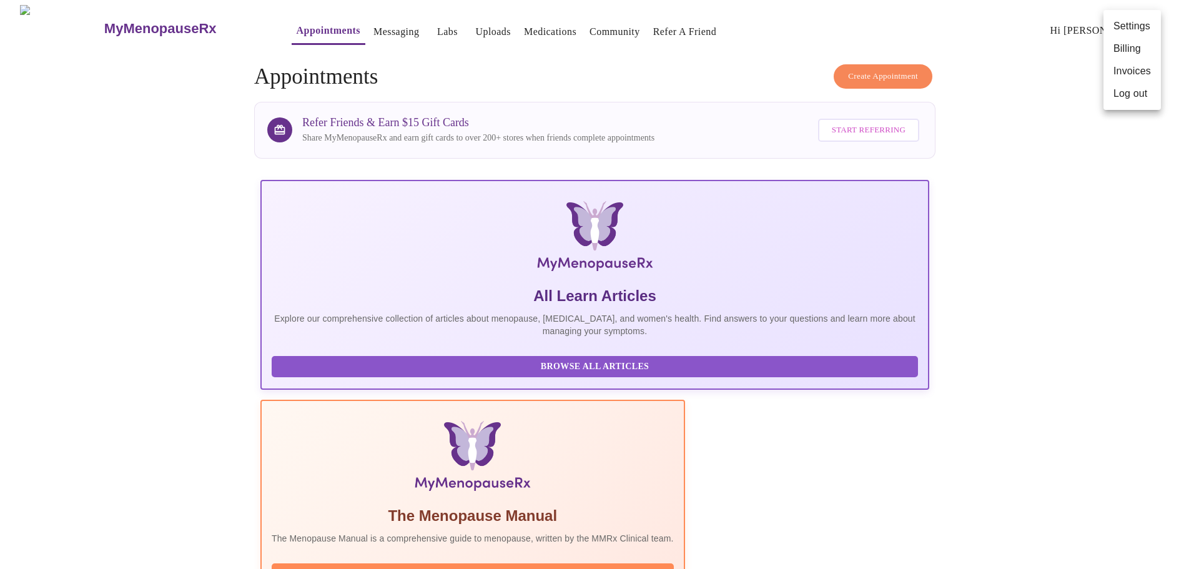
click at [1129, 90] on li "Log out" at bounding box center [1131, 93] width 57 height 22
